Goal: Task Accomplishment & Management: Manage account settings

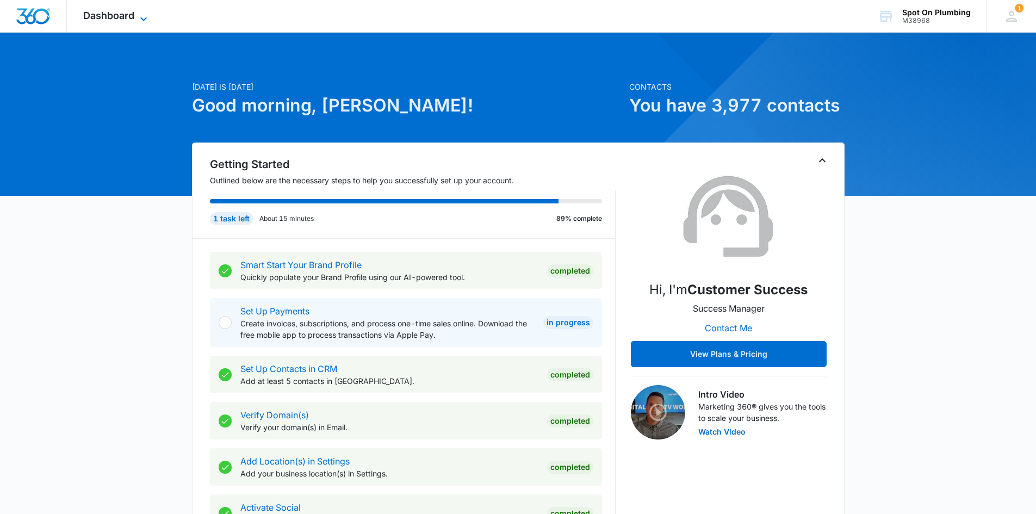
click at [133, 16] on span "Dashboard" at bounding box center [108, 15] width 51 height 11
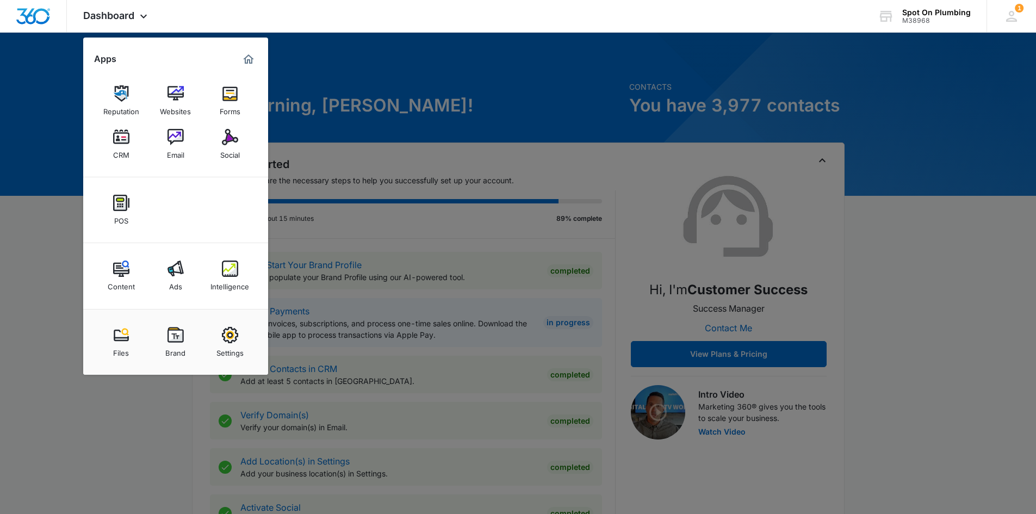
click at [177, 148] on div "Email" at bounding box center [175, 152] width 17 height 14
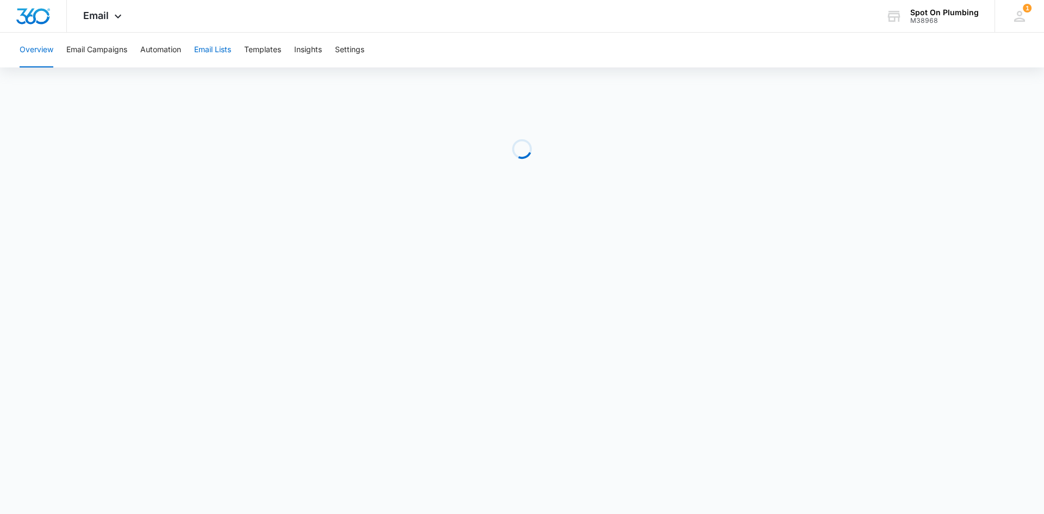
click at [211, 43] on button "Email Lists" at bounding box center [212, 50] width 37 height 35
